Goal: Transaction & Acquisition: Purchase product/service

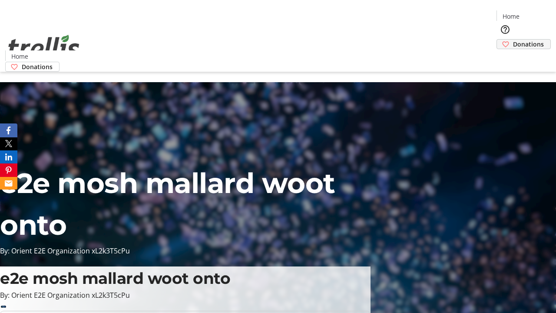
click at [513, 40] on span "Donations" at bounding box center [528, 44] width 31 height 9
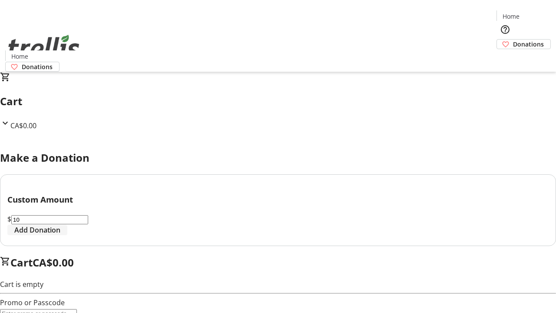
click at [60, 235] on span "Add Donation" at bounding box center [37, 229] width 46 height 10
